Goal: Information Seeking & Learning: Learn about a topic

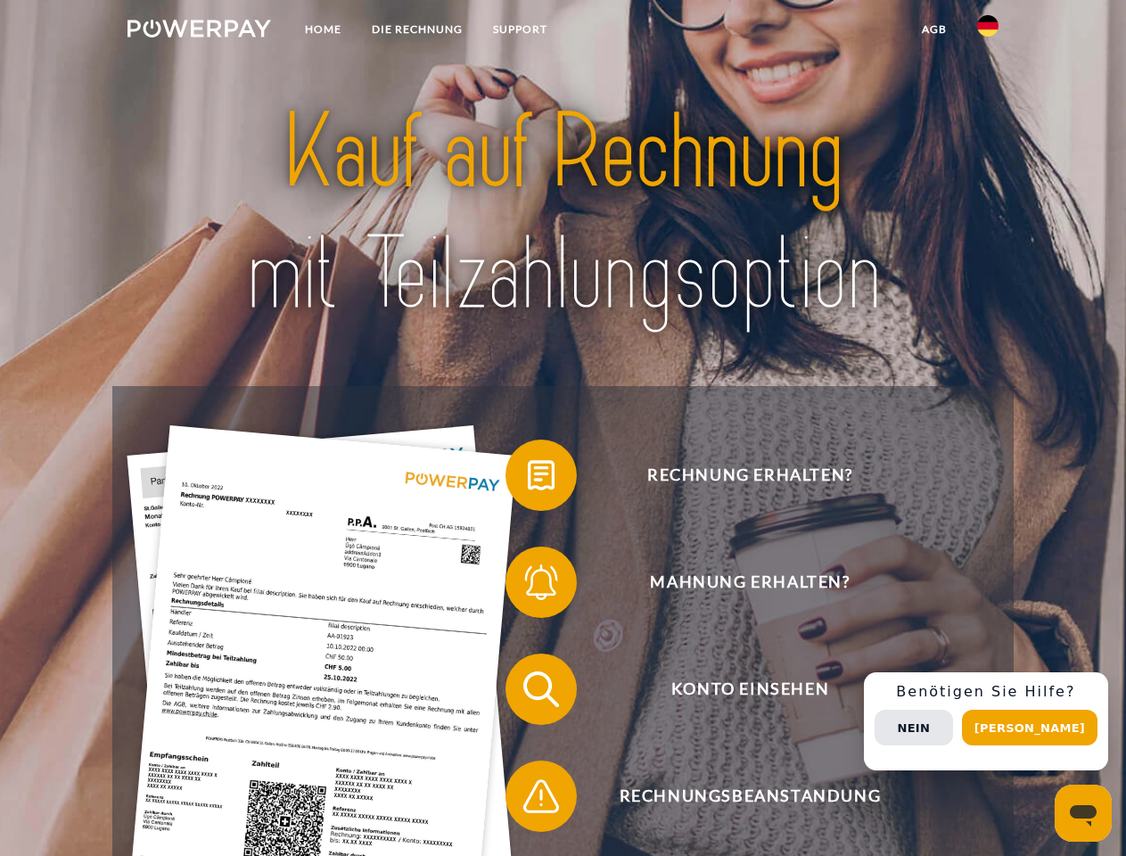
click at [199, 31] on img at bounding box center [198, 29] width 143 height 18
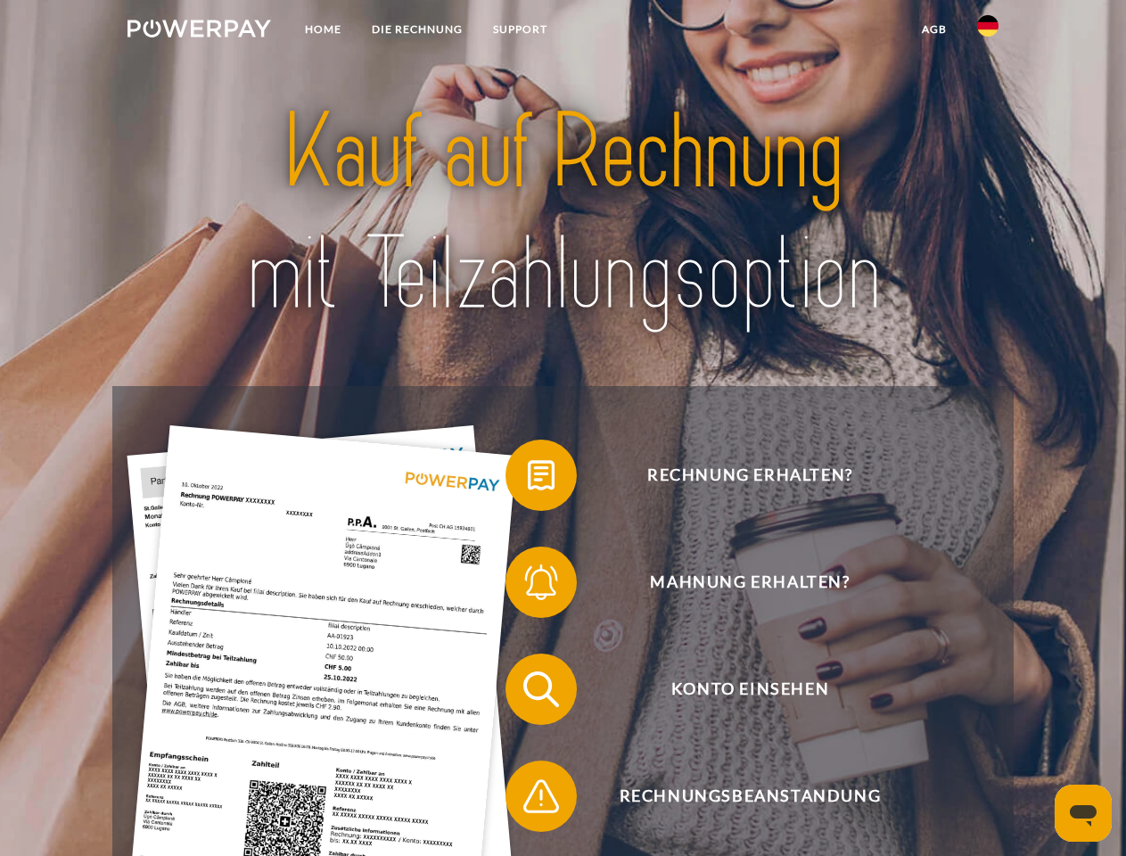
click at [987, 31] on img at bounding box center [987, 25] width 21 height 21
click at [933, 29] on link "agb" at bounding box center [933, 29] width 55 height 32
click at [528, 479] on span at bounding box center [514, 474] width 89 height 89
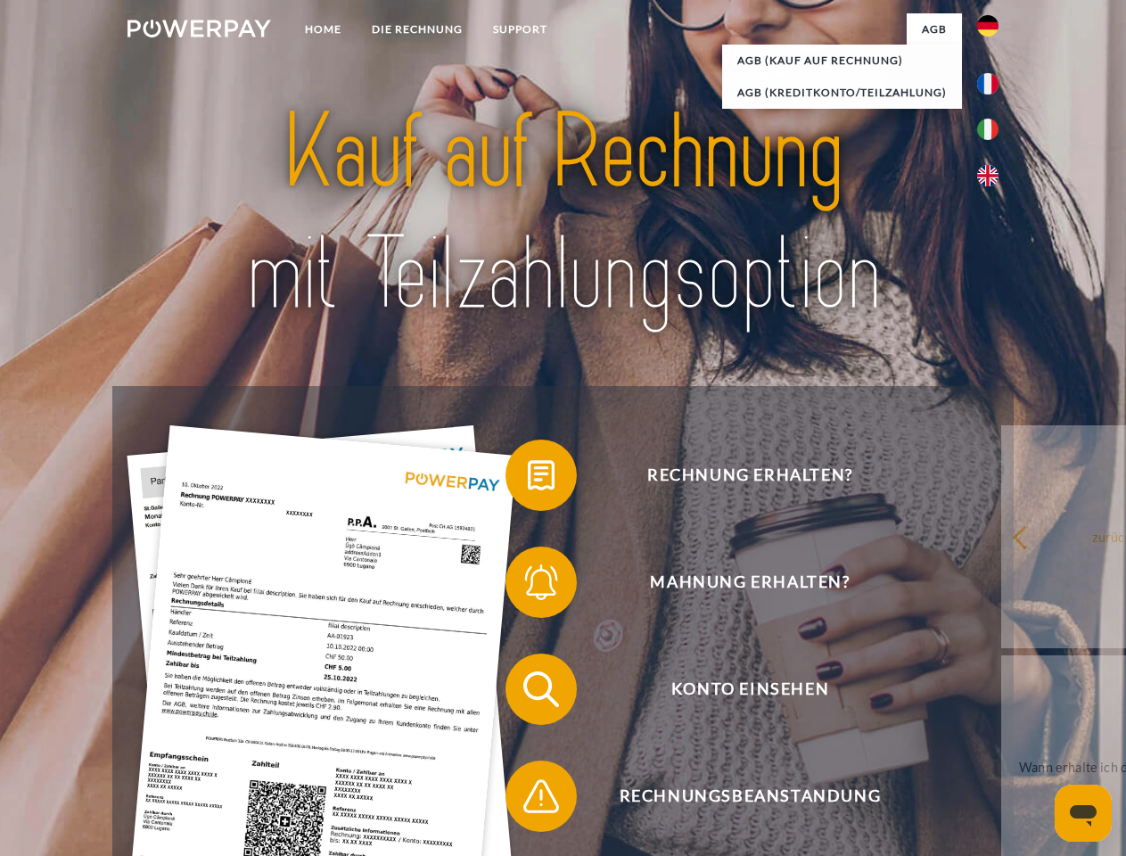
click at [528, 586] on div "Rechnung erhalten? Mahnung erhalten? Konto einsehen" at bounding box center [562, 742] width 900 height 713
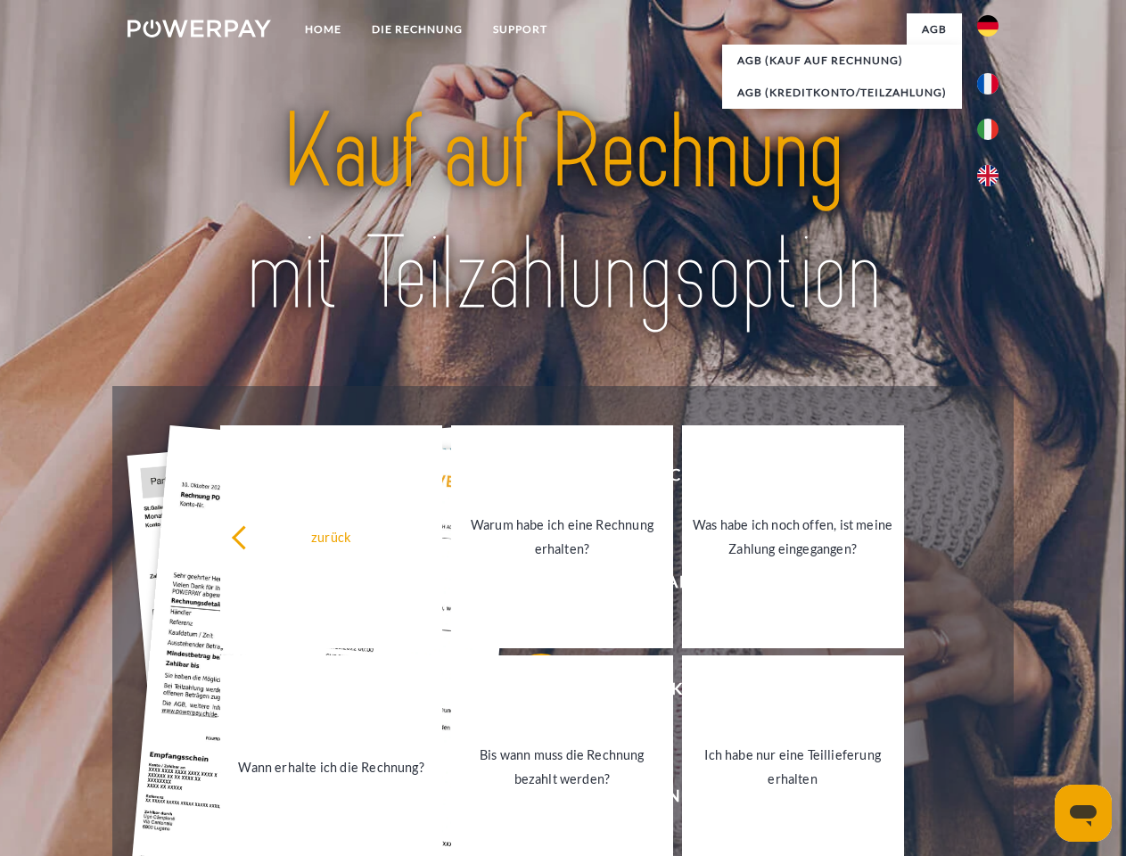
click at [528, 692] on link "Bis wann muss die Rechnung bezahlt werden?" at bounding box center [562, 766] width 222 height 223
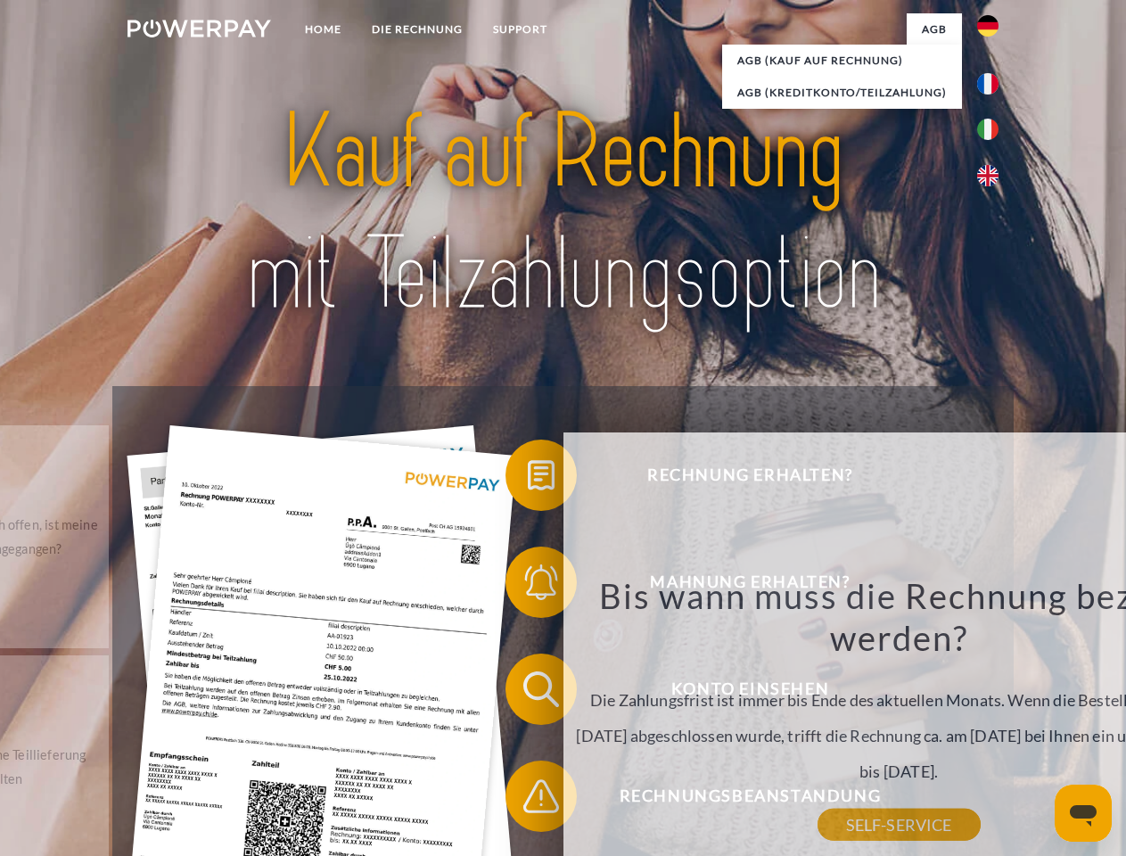
click at [573, 799] on div "Bis wann muss die Rechnung bezahlt werden? Die Zahlungsfrist ist immer bis Ende…" at bounding box center [898, 699] width 651 height 250
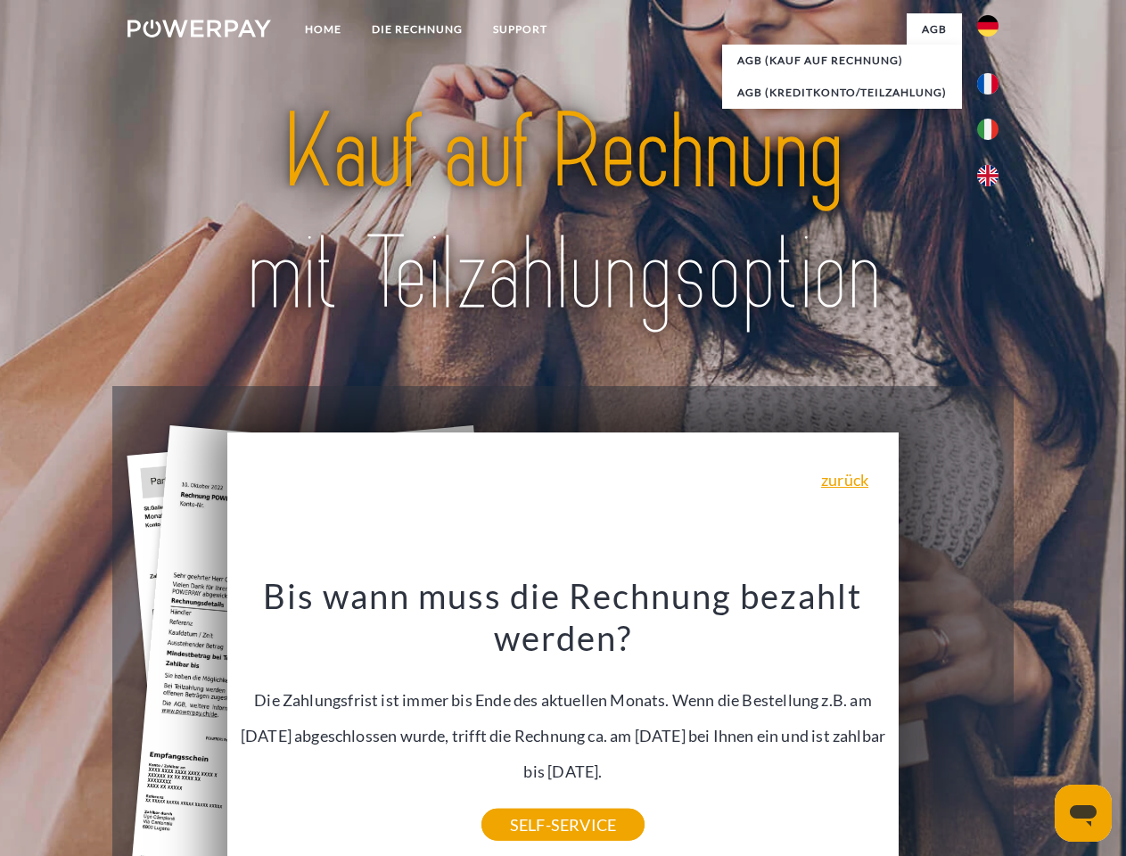
click at [992, 721] on div "Rechnung erhalten? Mahnung erhalten? Konto einsehen" at bounding box center [562, 742] width 900 height 713
click at [948, 725] on span "Konto einsehen" at bounding box center [749, 688] width 437 height 71
click at [1036, 727] on header "Home DIE RECHNUNG SUPPORT" at bounding box center [563, 615] width 1126 height 1231
